Goal: Transaction & Acquisition: Register for event/course

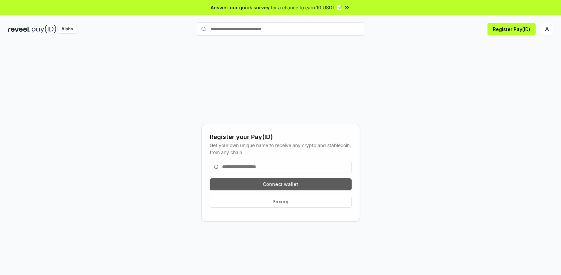
click at [300, 184] on button "Connect wallet" at bounding box center [281, 185] width 142 height 12
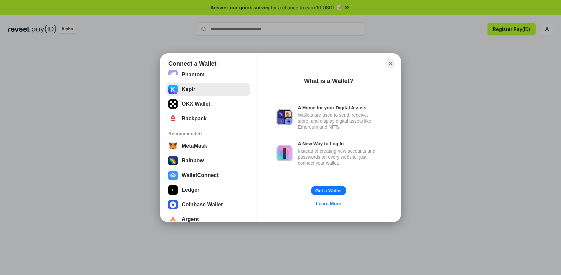
scroll to position [41, 0]
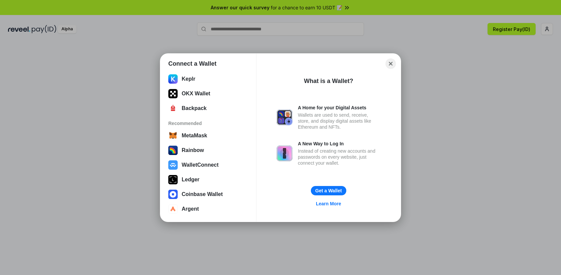
click at [391, 60] on button "Close" at bounding box center [391, 63] width 10 height 10
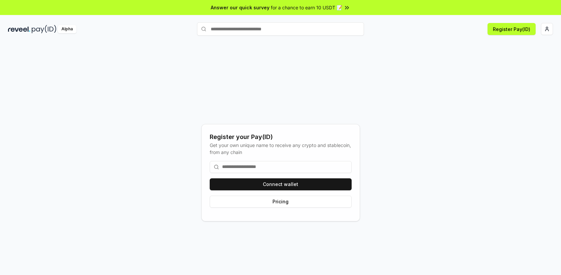
click at [294, 169] on input at bounding box center [281, 167] width 142 height 12
click at [280, 28] on input "text" at bounding box center [280, 28] width 167 height 13
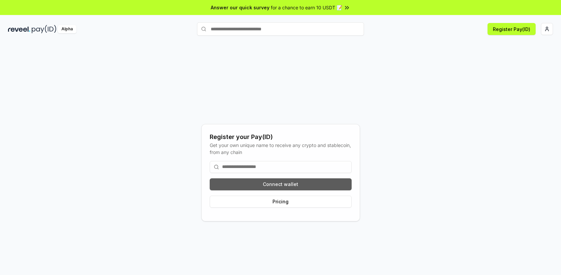
click at [301, 182] on button "Connect wallet" at bounding box center [281, 185] width 142 height 12
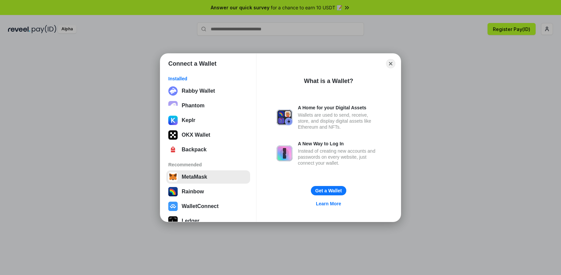
click at [217, 176] on button "MetaMask" at bounding box center [208, 177] width 84 height 13
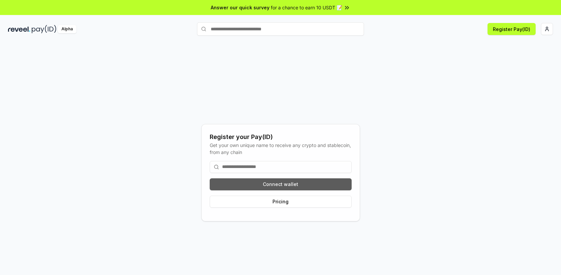
click at [288, 184] on button "Connect wallet" at bounding box center [281, 185] width 142 height 12
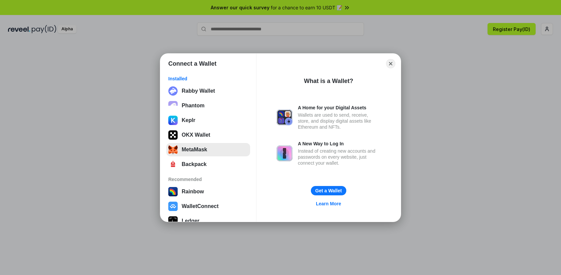
click at [212, 151] on button "MetaMask" at bounding box center [208, 149] width 84 height 13
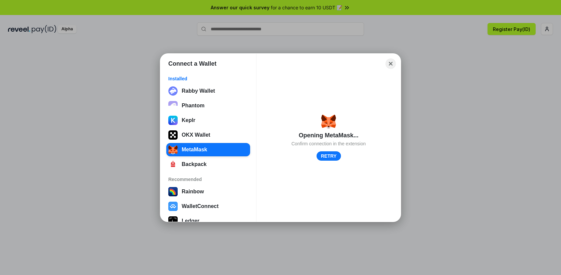
click at [392, 62] on button "Close" at bounding box center [391, 63] width 10 height 10
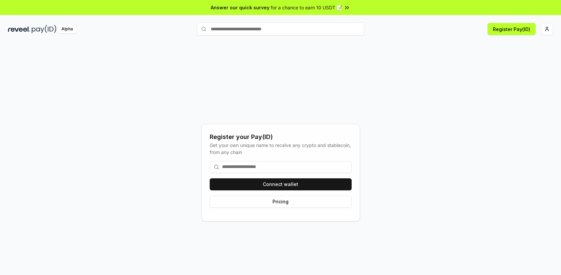
click at [313, 31] on input "text" at bounding box center [280, 28] width 167 height 13
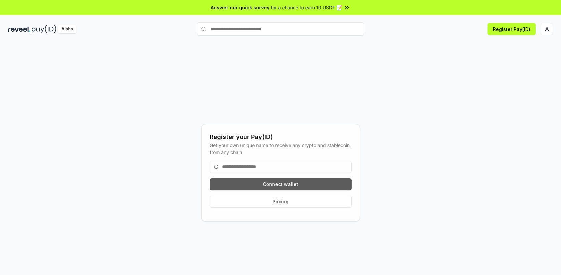
click at [297, 184] on button "Connect wallet" at bounding box center [281, 185] width 142 height 12
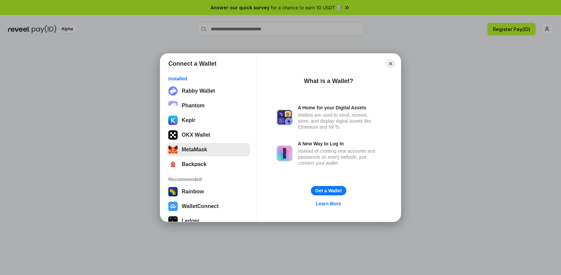
click at [211, 148] on button "MetaMask" at bounding box center [208, 149] width 84 height 13
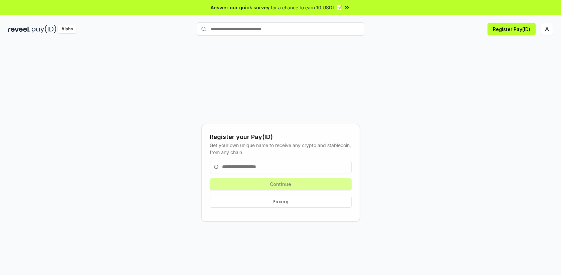
click at [316, 170] on input at bounding box center [281, 167] width 142 height 12
click at [297, 168] on input at bounding box center [281, 167] width 142 height 12
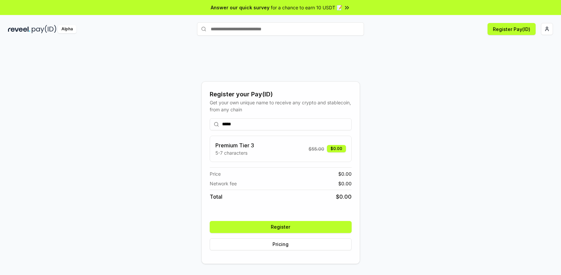
type input "*****"
click at [324, 228] on button "Register" at bounding box center [281, 227] width 142 height 12
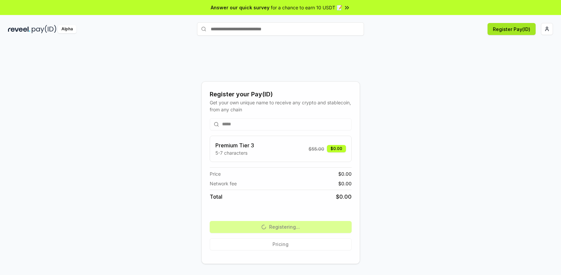
click at [516, 34] on button "Register Pay(ID)" at bounding box center [511, 29] width 48 height 12
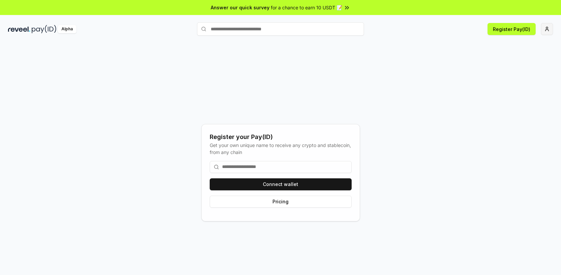
click at [551, 33] on html "Answer our quick survey for a chance to earn 10 USDT 📝 Alpha Register Pay(ID) R…" at bounding box center [280, 137] width 561 height 275
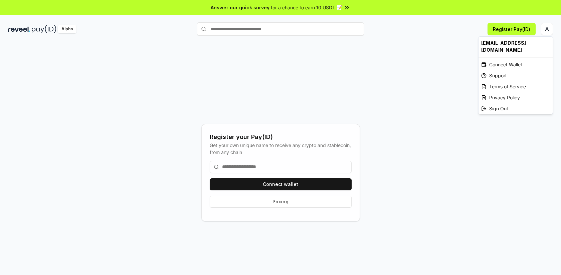
click at [293, 161] on html "Answer our quick survey for a chance to earn 10 USDT 📝 Alpha Register Pay(ID) R…" at bounding box center [280, 137] width 561 height 275
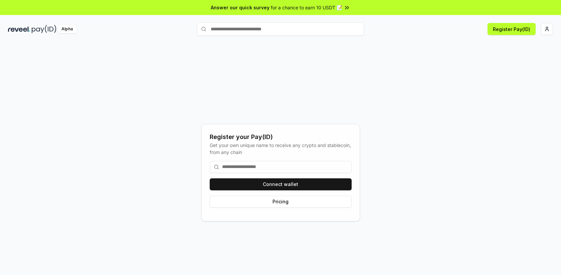
click at [267, 164] on input at bounding box center [281, 167] width 142 height 12
paste input "**********"
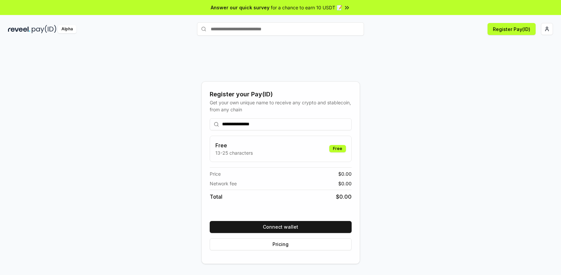
type input "**********"
click at [288, 27] on input "text" at bounding box center [280, 28] width 167 height 13
paste input "**********"
type input "**********"
click at [296, 43] on button "inflexiblefax754 Pay" at bounding box center [280, 42] width 167 height 12
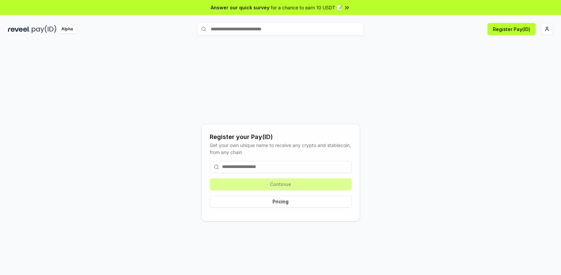
click at [379, 136] on div "Register your Pay(ID) Get your own unique name to receive any crypto and stable…" at bounding box center [280, 172] width 545 height 243
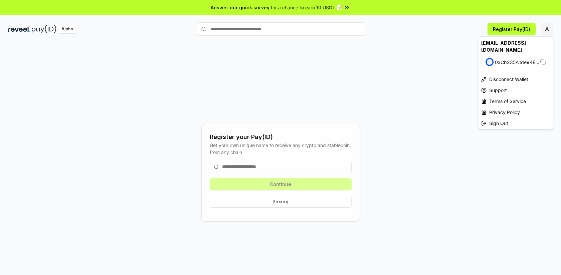
click at [547, 31] on html "Answer our quick survey for a chance to earn 10 USDT 📝 Alpha Register Pay(ID) R…" at bounding box center [280, 137] width 561 height 275
click at [514, 59] on span "0xCb235A1de94E ..." at bounding box center [517, 62] width 44 height 7
click at [401, 67] on html "Answer our quick survey for a chance to earn 10 USDT 📝 Alpha Register Pay(ID) R…" at bounding box center [280, 137] width 561 height 275
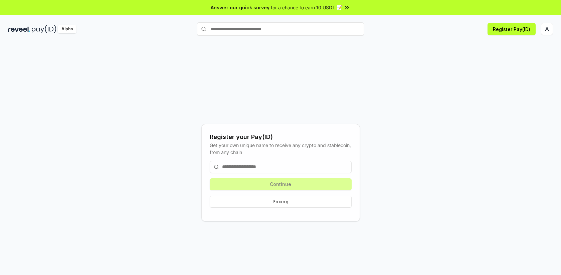
click at [26, 29] on img at bounding box center [19, 29] width 22 height 8
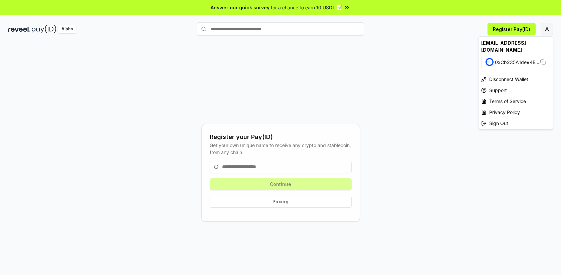
click at [545, 29] on html "Answer our quick survey for a chance to earn 10 USDT 📝 Alpha Register Pay(ID) R…" at bounding box center [280, 137] width 561 height 275
click at [527, 59] on span "0xCb235A1de94E ..." at bounding box center [517, 62] width 44 height 7
click at [358, 83] on html "Answer our quick survey for a chance to earn 10 USDT 📝 Alpha Register Pay(ID) R…" at bounding box center [280, 137] width 561 height 275
